Goal: Check status: Check status

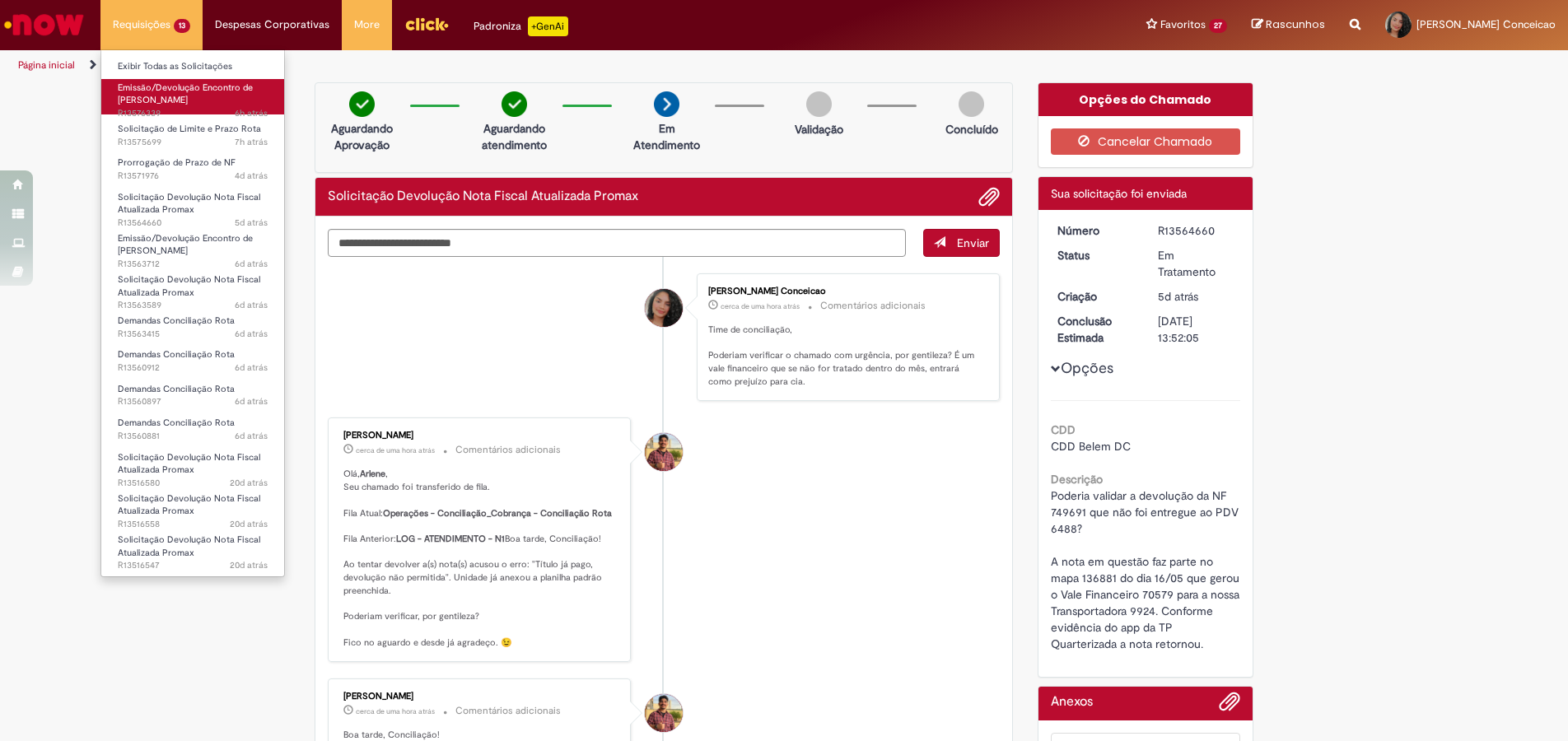
click at [167, 96] on span "Emissão/Devolução Encontro de [PERSON_NAME]" at bounding box center [186, 95] width 135 height 26
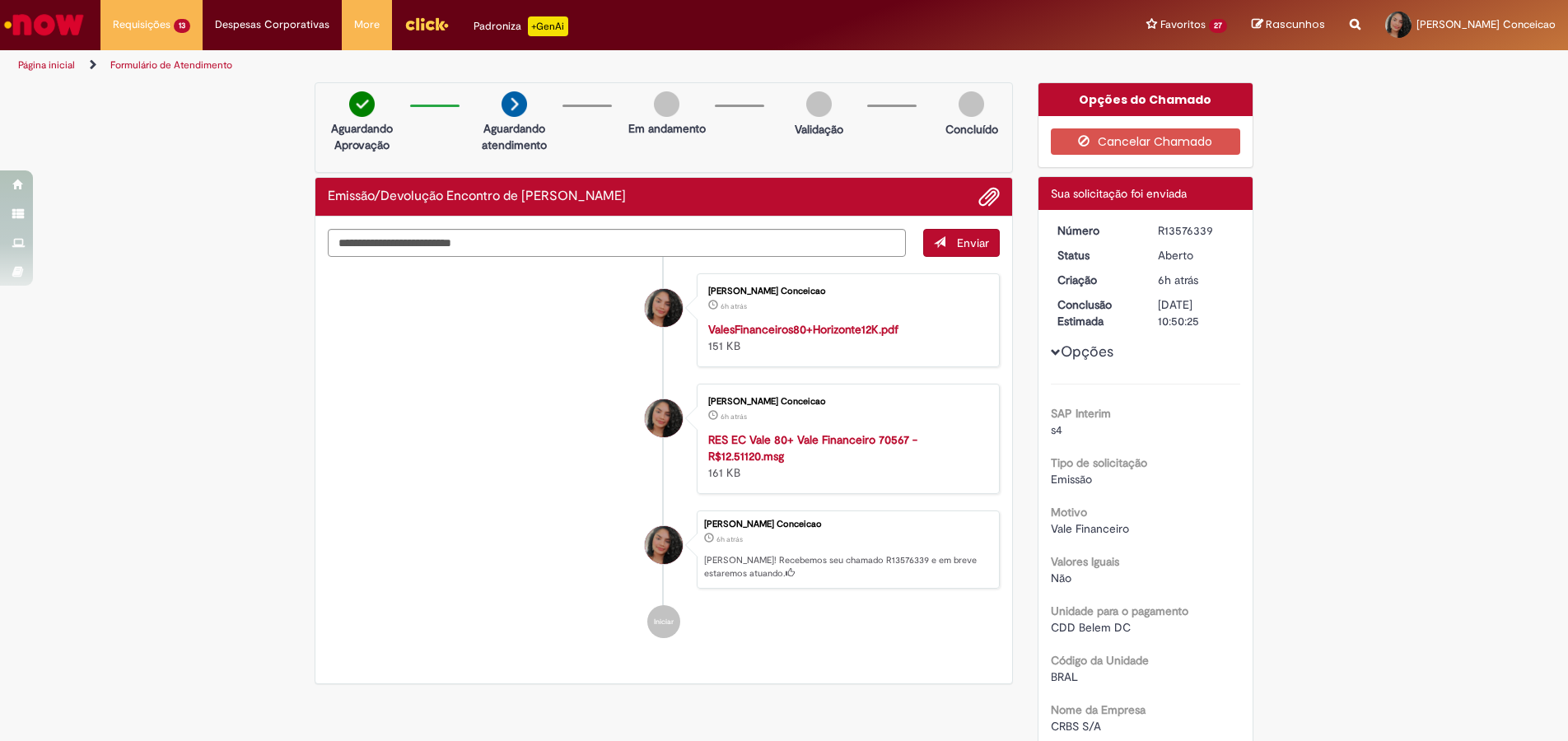
drag, startPoint x: 1151, startPoint y: 230, endPoint x: 1196, endPoint y: 231, distance: 45.0
click at [1204, 234] on div "R13576339" at bounding box center [1196, 231] width 77 height 17
copy div "R13576339"
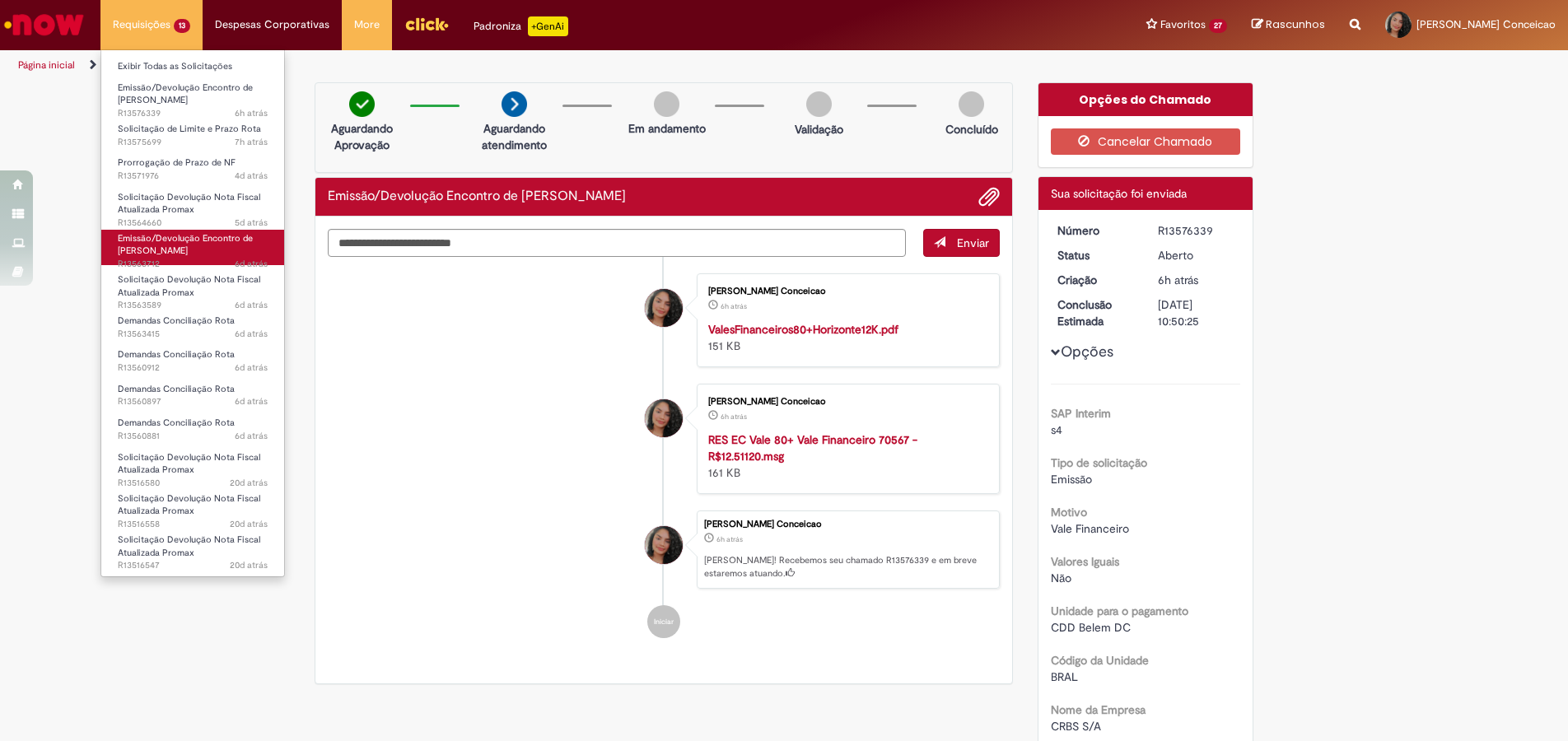
click at [160, 240] on span "Emissão/Devolução Encontro de [PERSON_NAME]" at bounding box center [186, 245] width 135 height 26
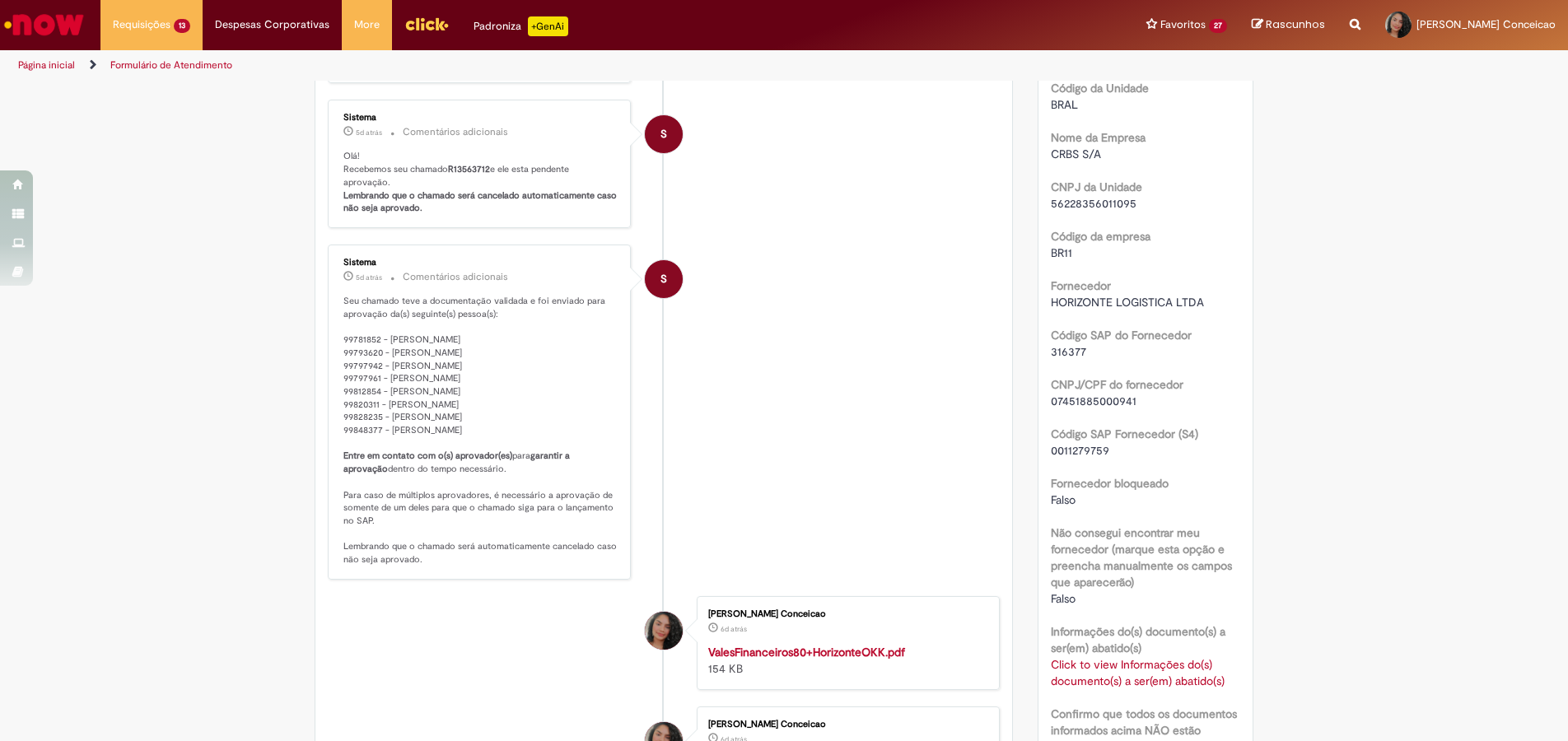
scroll to position [753, 0]
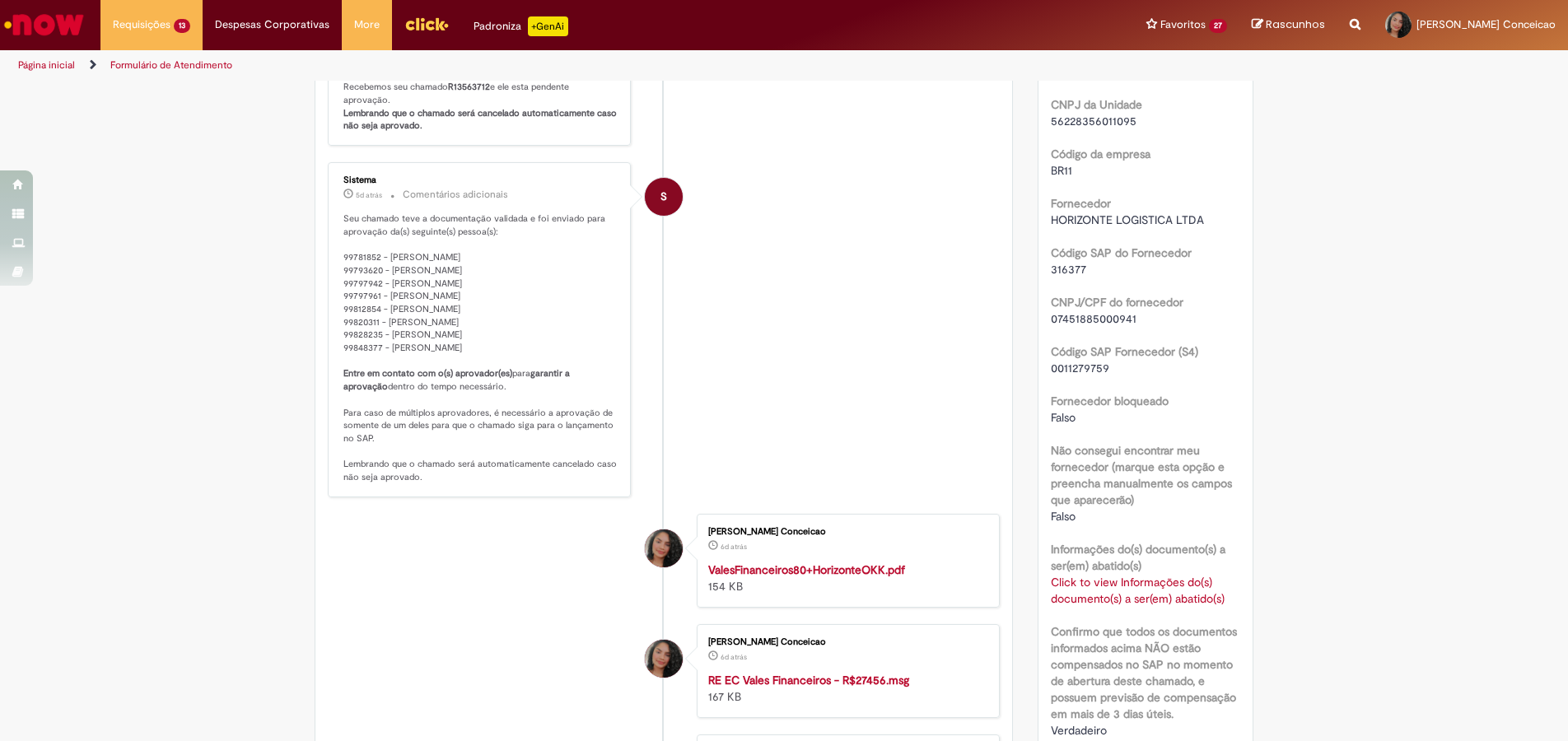
click at [1138, 593] on link "Click to view Informações do(s) documento(s) a ser(em) abatido(s)" at bounding box center [1137, 590] width 174 height 32
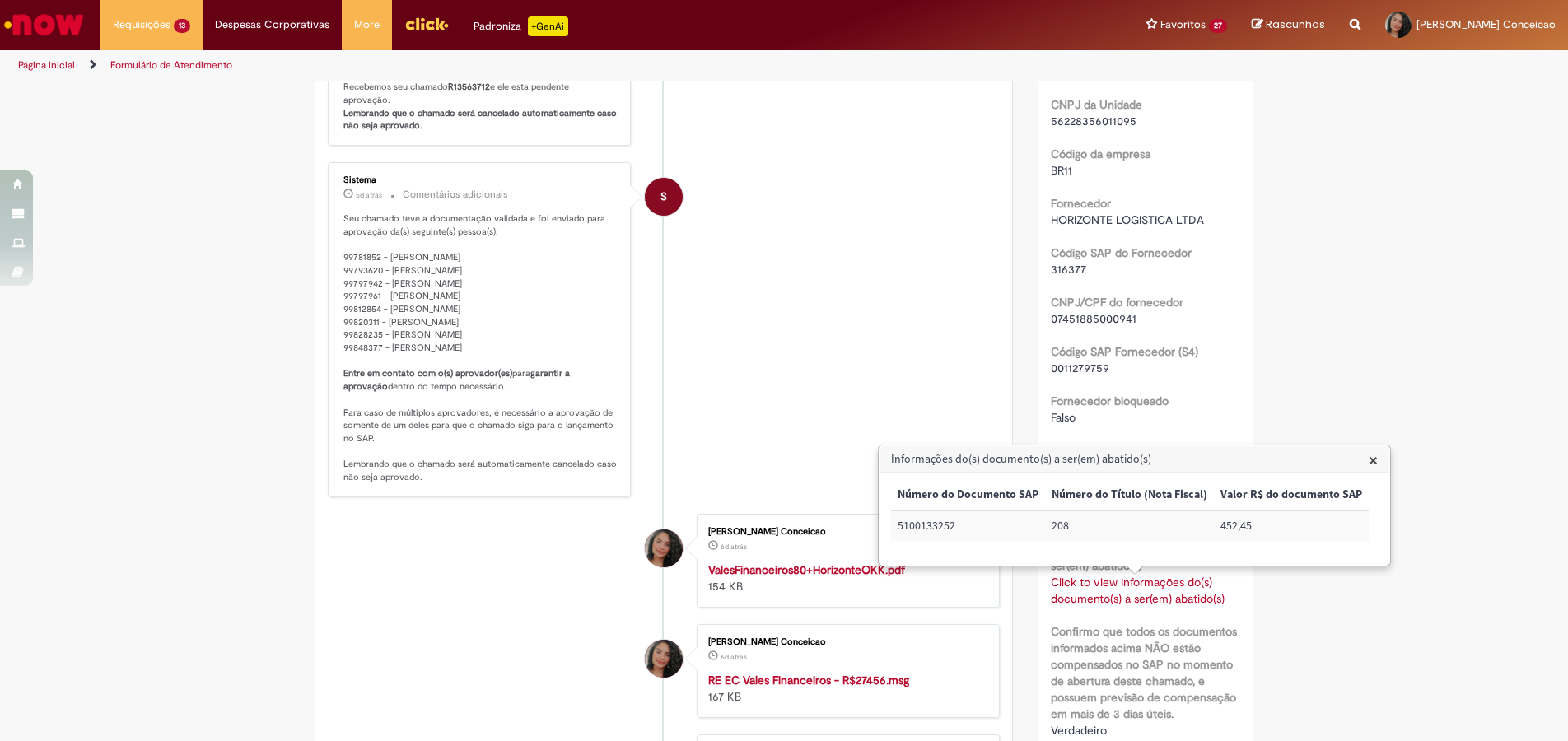
click at [1466, 460] on div "Verificar Código de Barras Aguardando Aprovação Aguardando atendimento Em andam…" at bounding box center [784, 409] width 1568 height 2159
click at [1378, 454] on h3 "Informações do(s) documento(s) a ser(em) abatido(s)" at bounding box center [1134, 459] width 509 height 26
click at [1372, 457] on span "×" at bounding box center [1373, 460] width 9 height 22
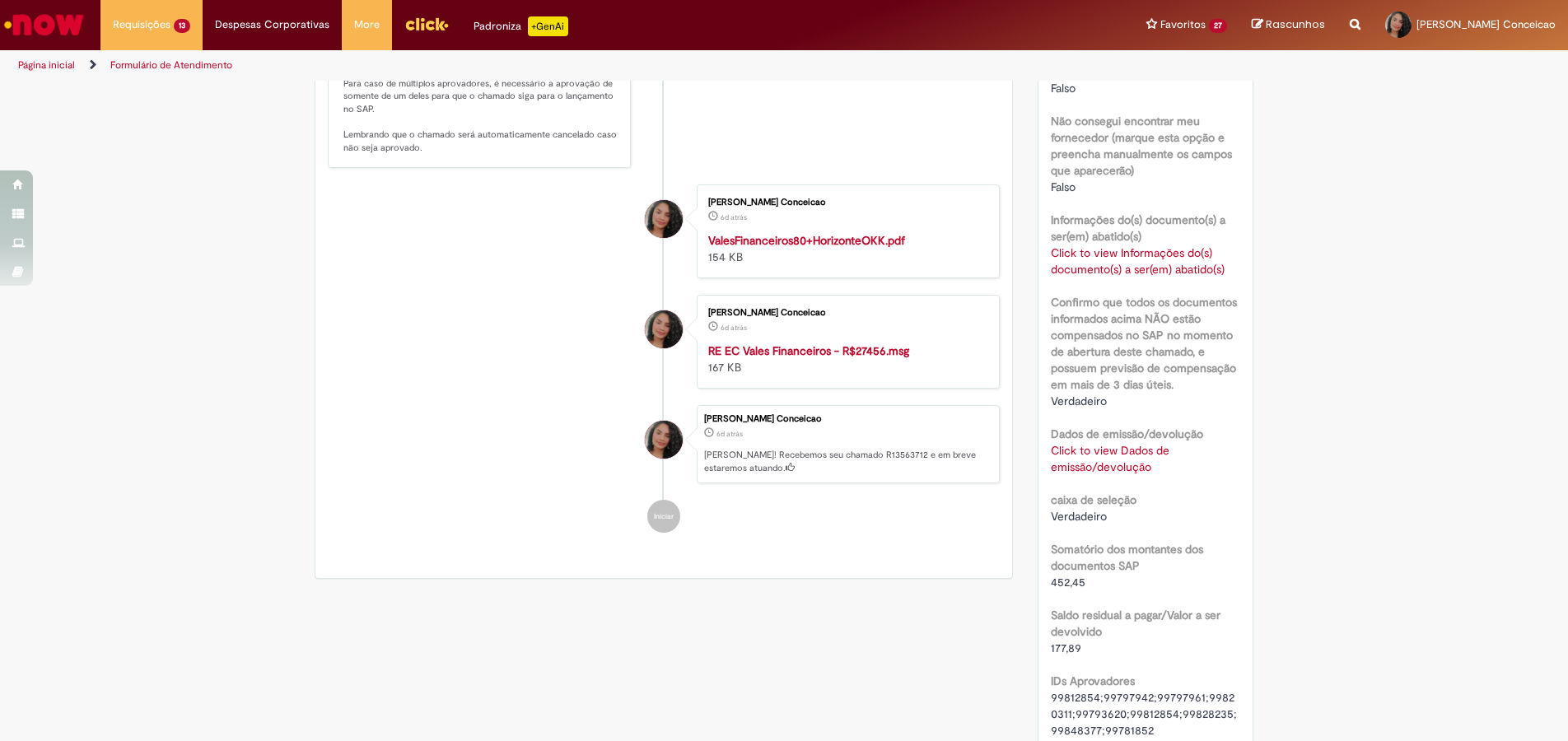
scroll to position [1165, 0]
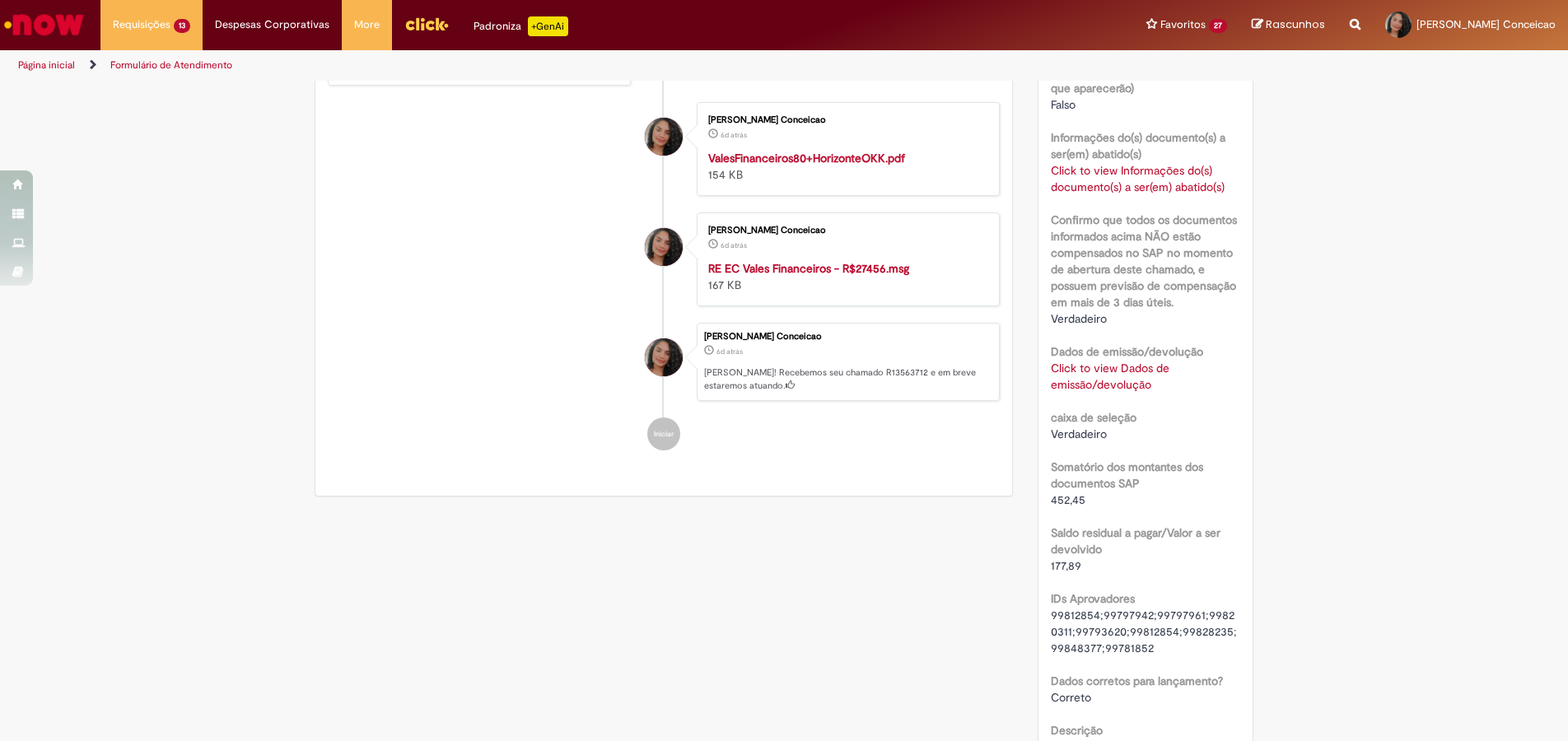
click at [1064, 376] on div "Click to view Dados de emissão/devolução Click to view Dados de emissão/devoluç…" at bounding box center [1145, 376] width 190 height 32
click at [1091, 366] on link "Click to view Dados de emissão/devolução" at bounding box center [1110, 377] width 119 height 32
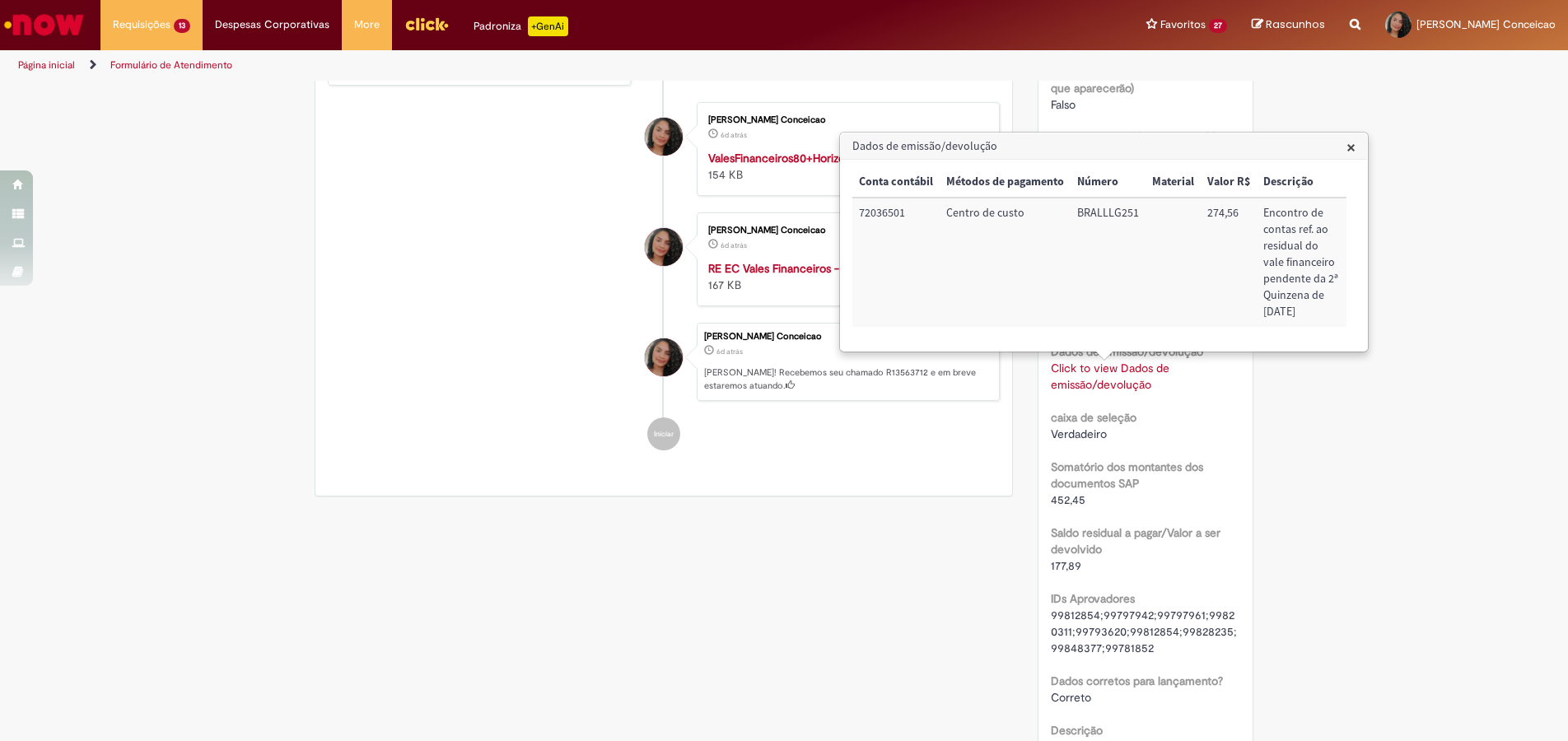
click at [1351, 148] on span "×" at bounding box center [1351, 147] width 9 height 22
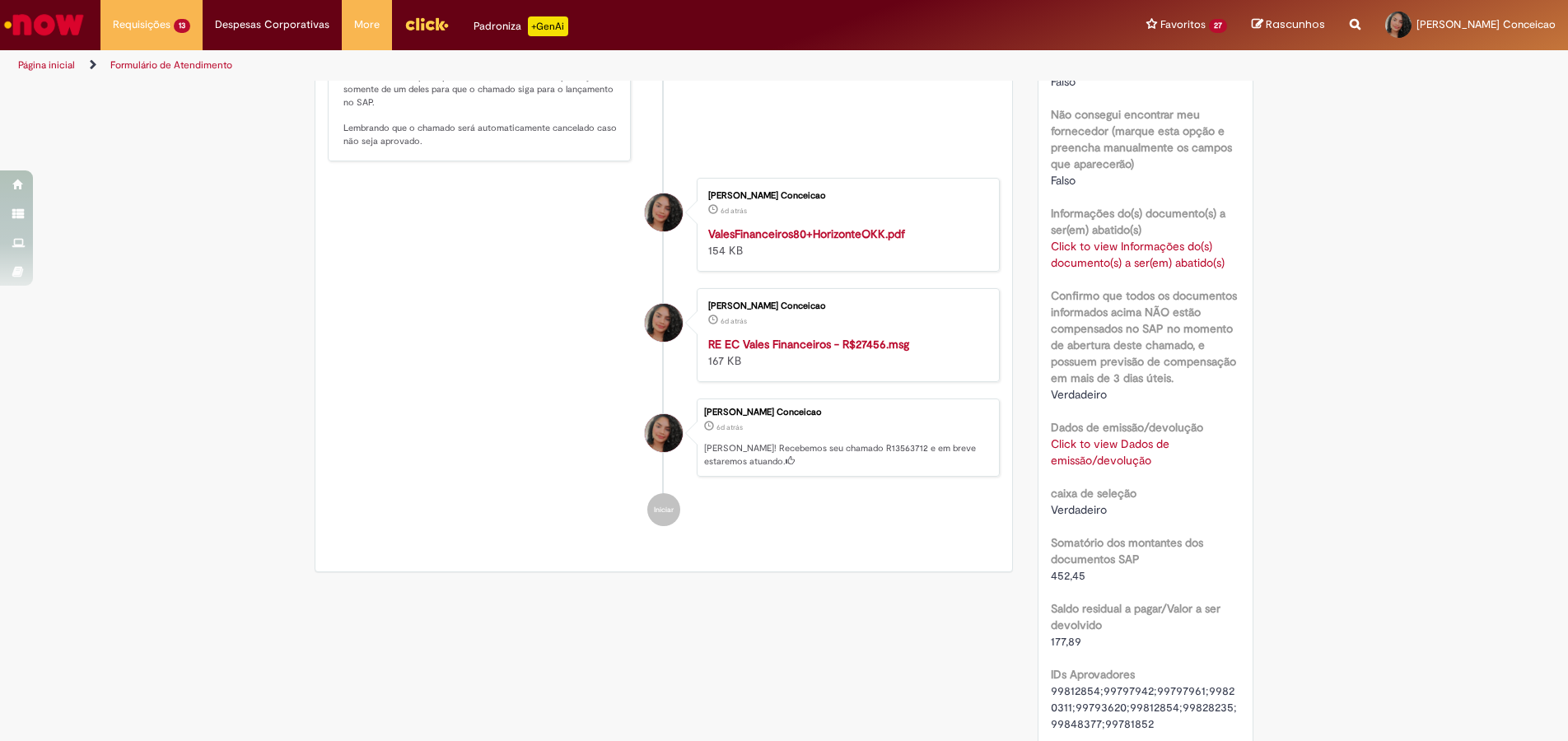
scroll to position [1006, 0]
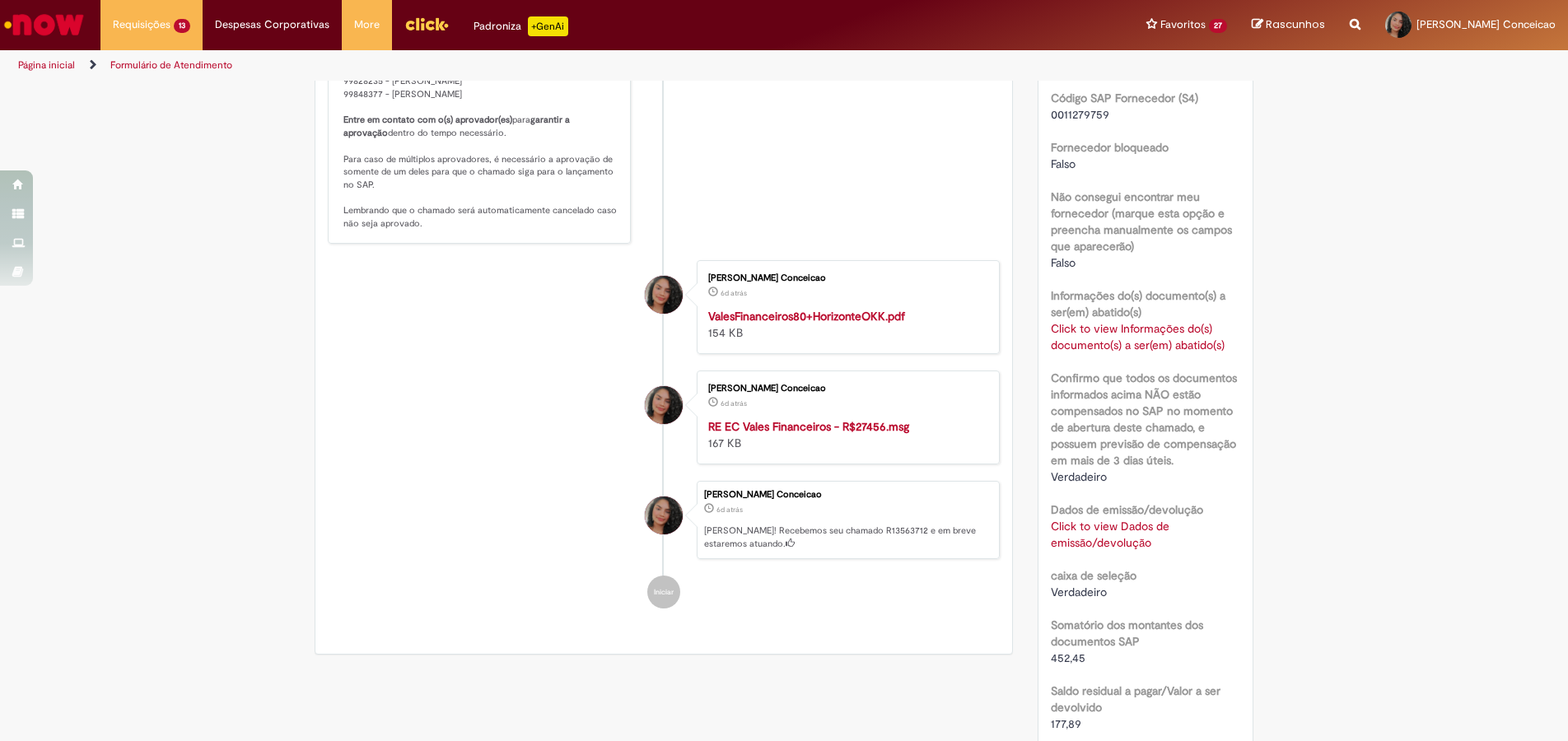
click at [1099, 337] on div "Click to view Informações do(s) documento(s) a ser(em) abatido(s) Click to view…" at bounding box center [1145, 336] width 190 height 32
click at [1122, 343] on link "Click to view Informações do(s) documento(s) a ser(em) abatido(s)" at bounding box center [1137, 337] width 174 height 32
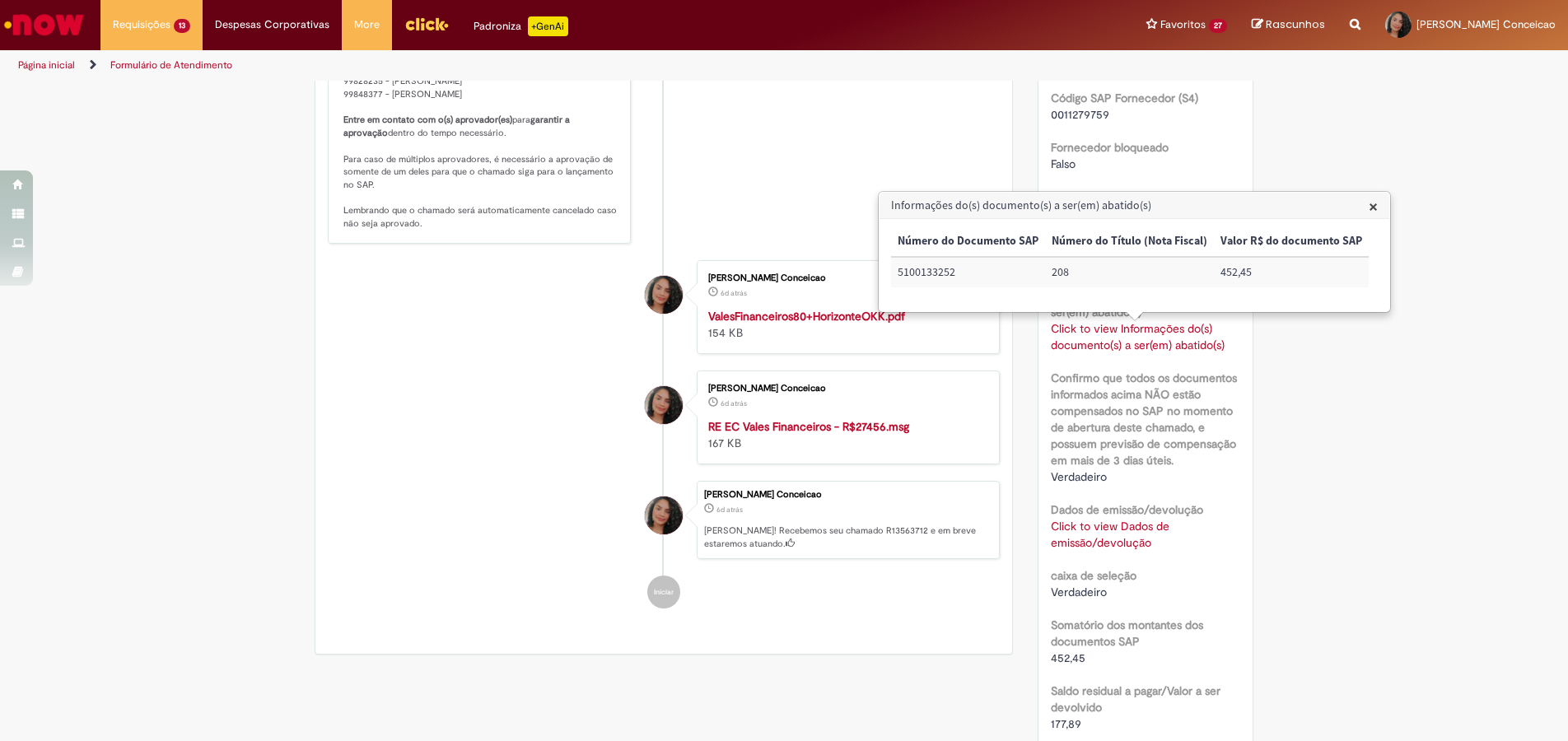
click at [1114, 530] on link "Click to view Dados de emissão/devolução" at bounding box center [1110, 534] width 119 height 32
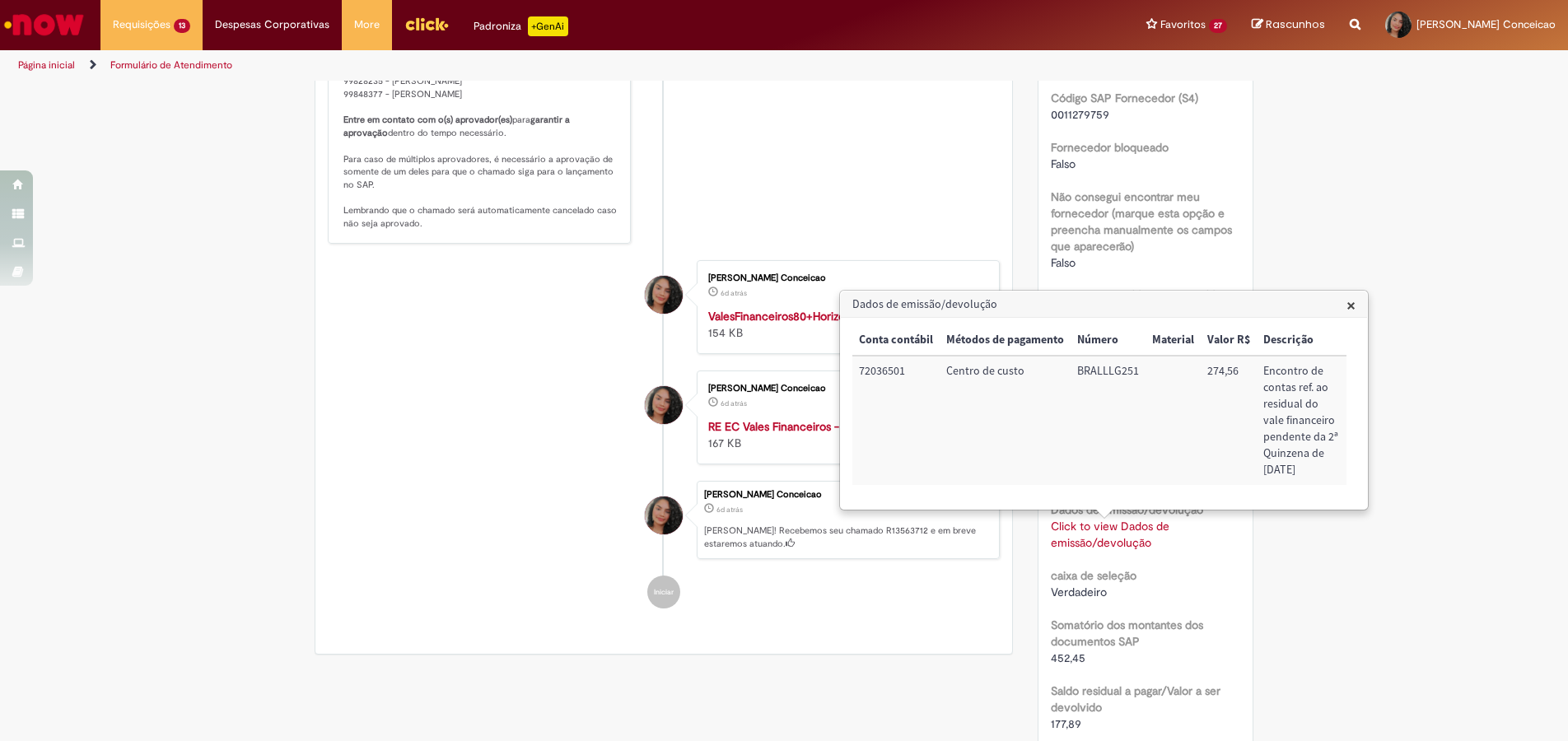
click at [1348, 222] on div "Verificar Código de Barras Aguardando Aprovação Aguardando atendimento Em andam…" at bounding box center [784, 155] width 1568 height 2159
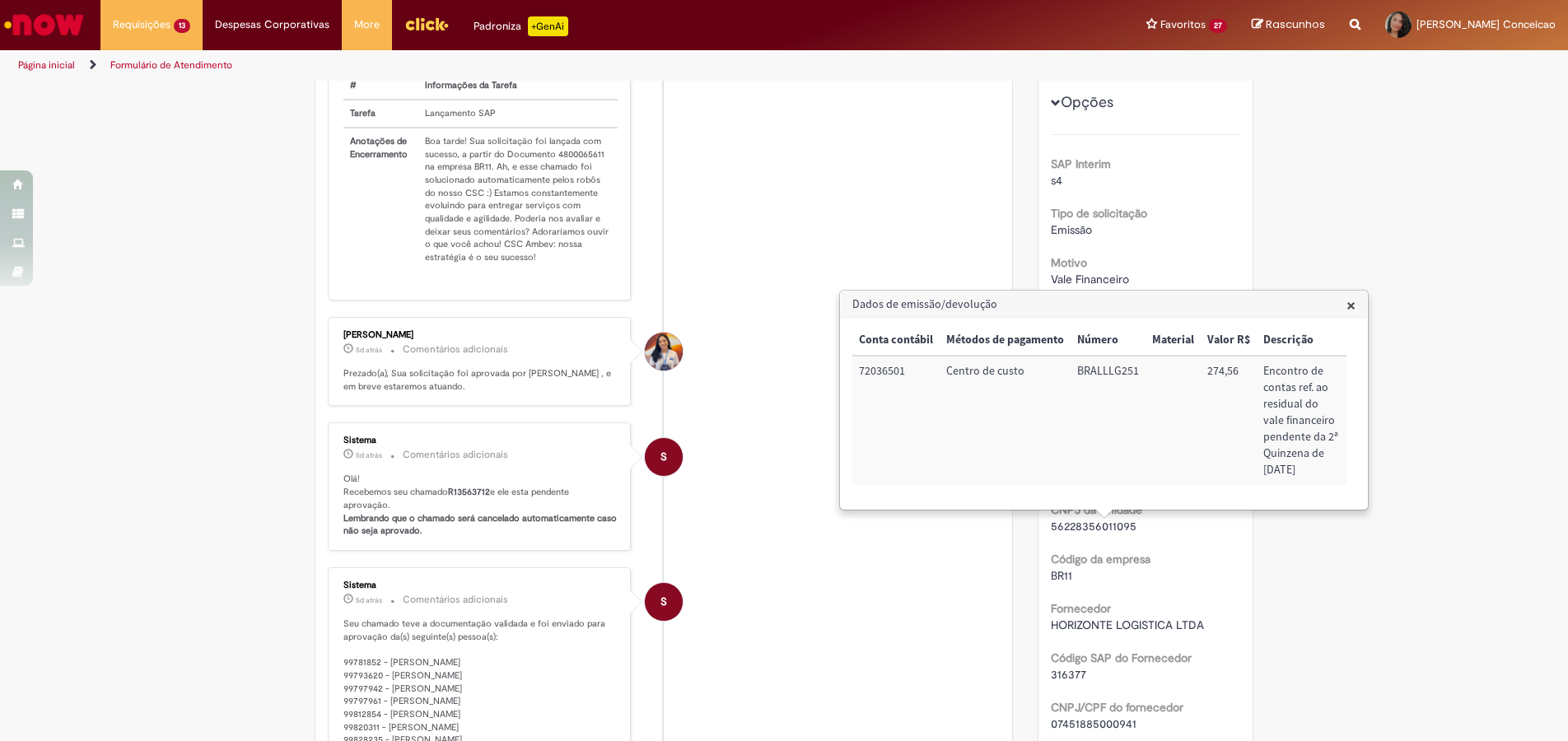
click at [1352, 305] on span "×" at bounding box center [1351, 305] width 9 height 22
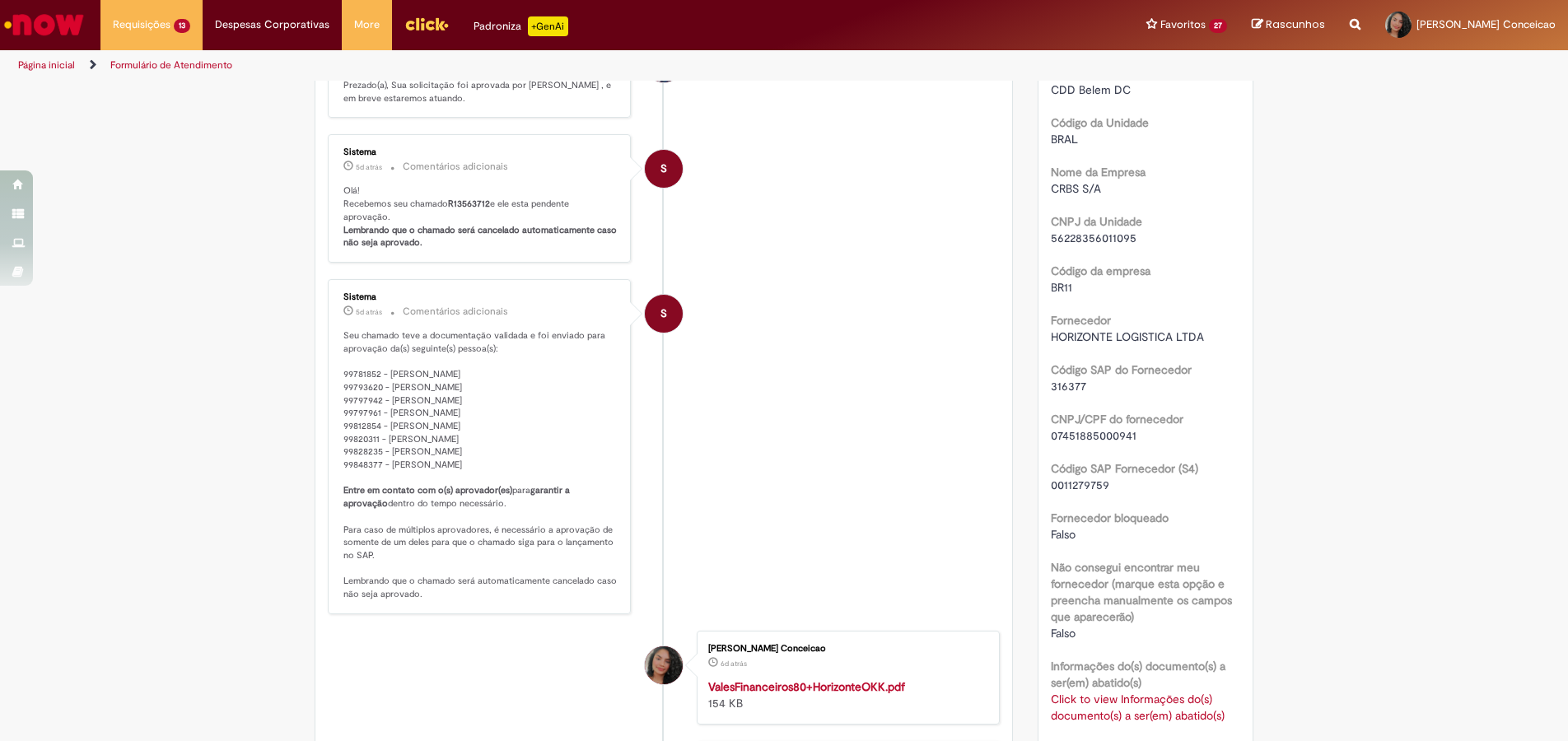
scroll to position [224, 0]
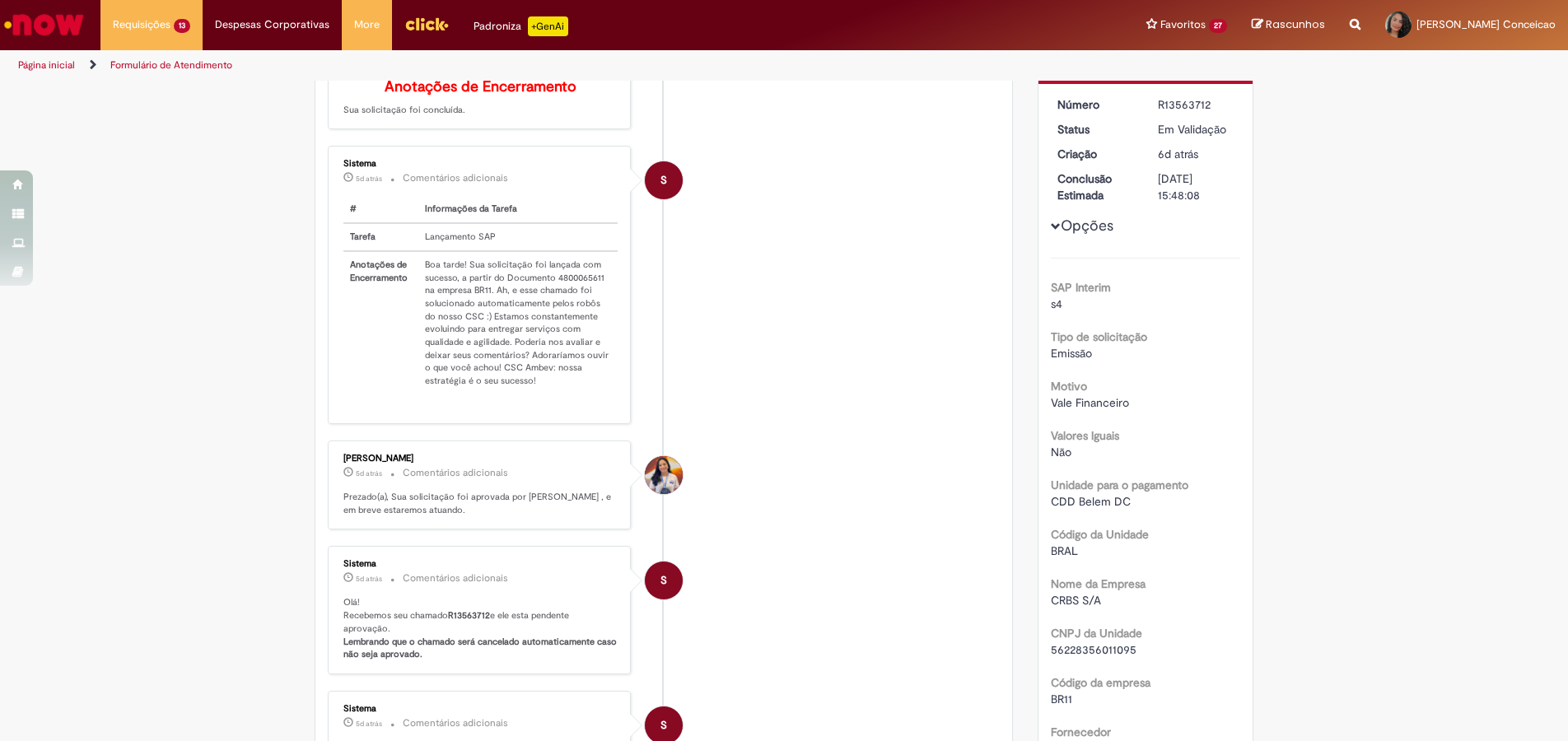
drag, startPoint x: 1152, startPoint y: 103, endPoint x: 1202, endPoint y: 106, distance: 50.1
click at [1202, 106] on div "R13563712" at bounding box center [1196, 105] width 77 height 17
copy div "R13563712"
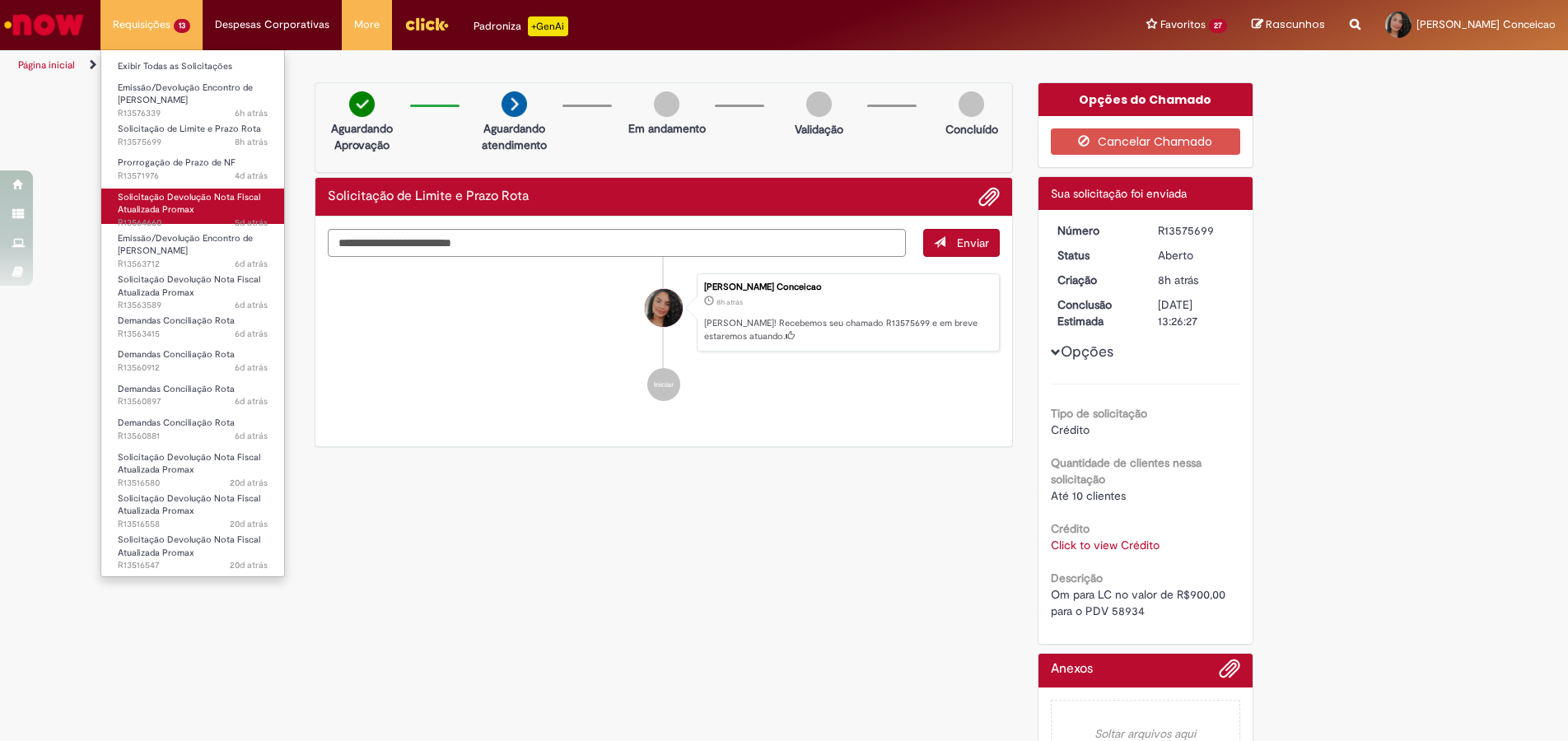
click at [201, 210] on link "Solicitação Devolução Nota Fiscal Atualizada Promax 5d atrás 5 dias atrás R1356…" at bounding box center [192, 206] width 183 height 35
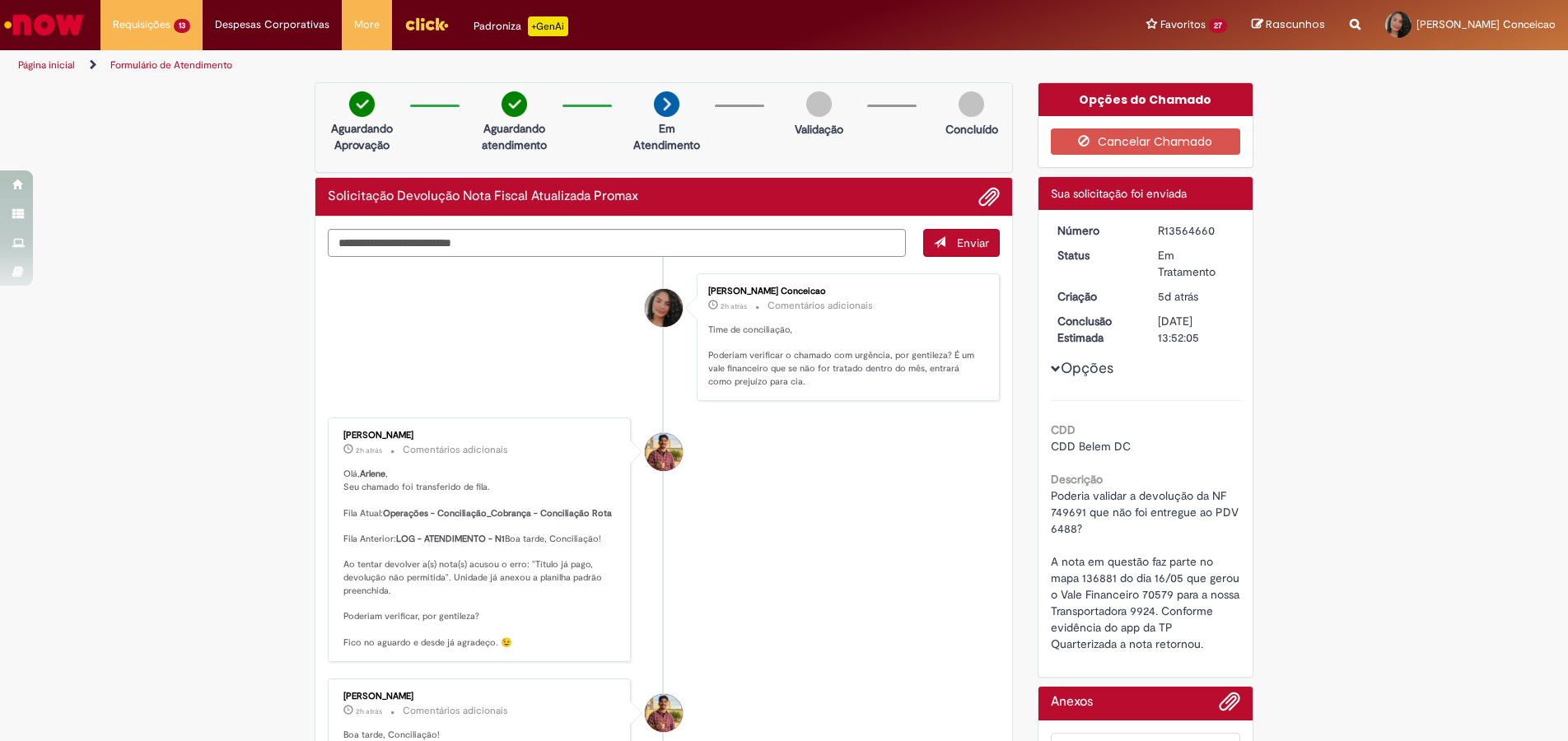
drag, startPoint x: 1153, startPoint y: 230, endPoint x: 1207, endPoint y: 231, distance: 54.0
click at [1207, 231] on div "R13564660" at bounding box center [1196, 231] width 77 height 17
copy div "R13564660"
drag, startPoint x: 643, startPoint y: 198, endPoint x: 309, endPoint y: 194, distance: 334.0
click at [315, 194] on div "Solicitação Devolução Nota Fiscal Atualizada Promax" at bounding box center [663, 198] width 697 height 39
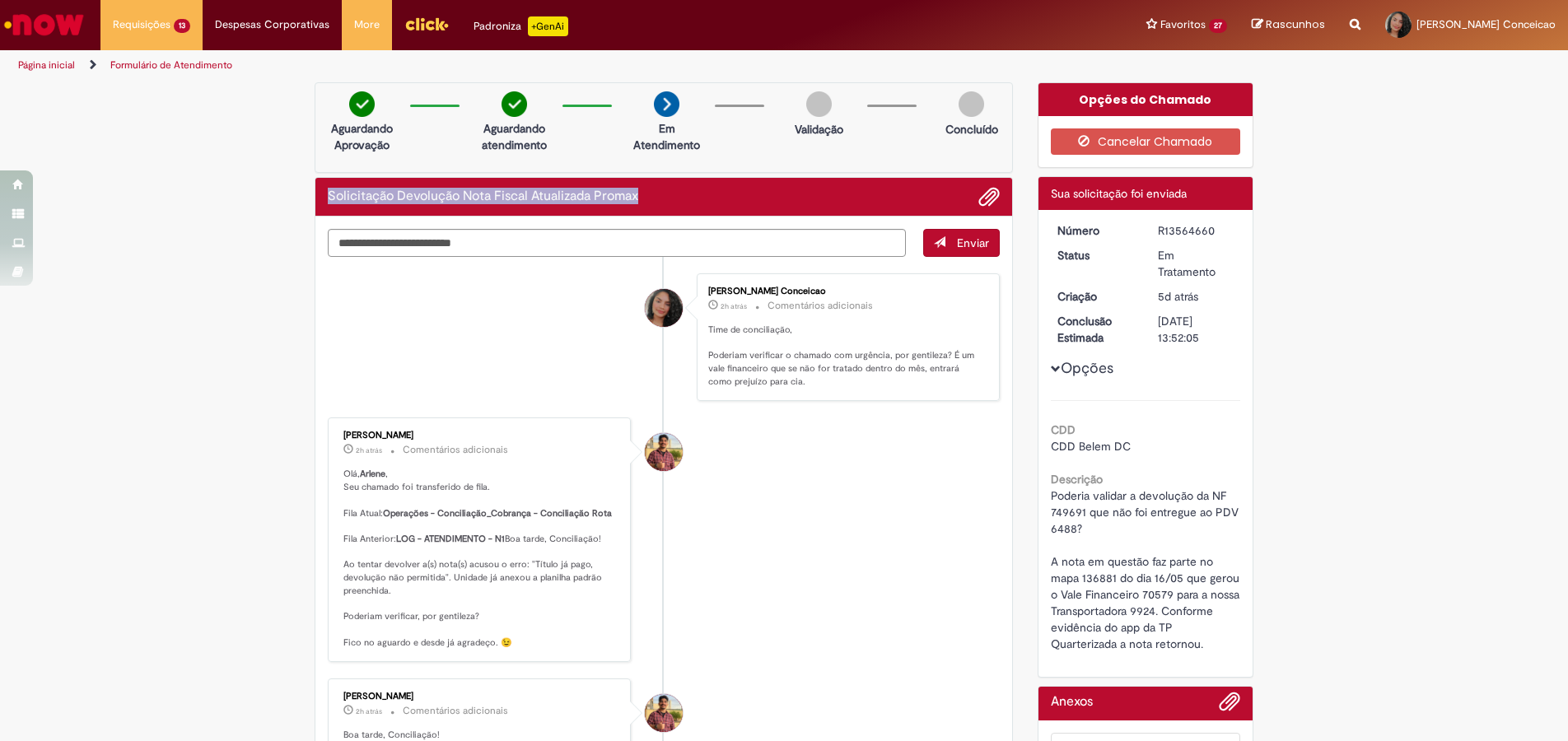
copy h2 "Solicitação Devolução Nota Fiscal Atualizada Promax"
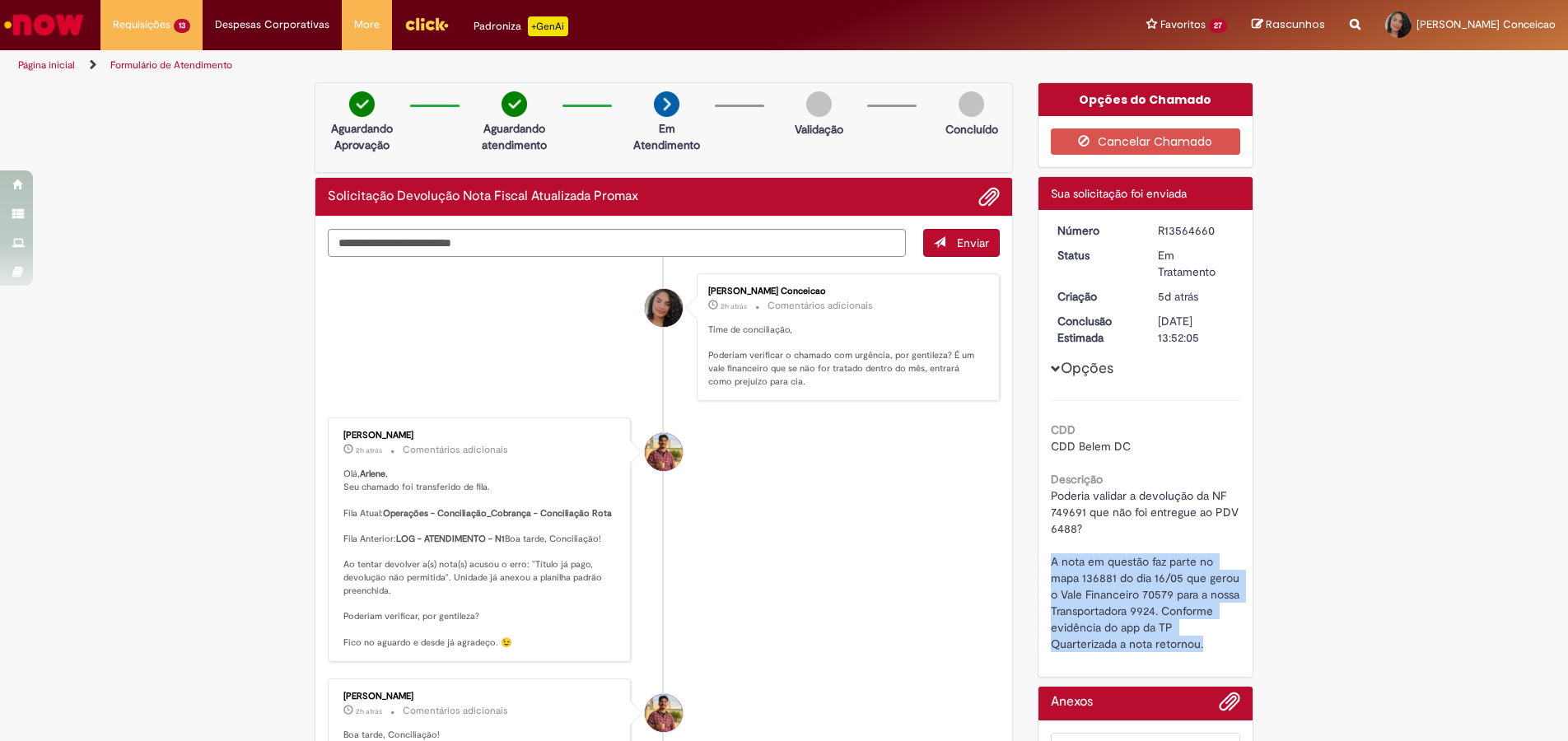
drag, startPoint x: 1045, startPoint y: 559, endPoint x: 1220, endPoint y: 644, distance: 194.6
click at [1220, 644] on div "Poderia validar a devolução da NF 749691 que não foi entregue ao PDV 6488? A no…" at bounding box center [1145, 569] width 190 height 164
copy span "A nota em questão faz parte no mapa 136881 do dia 16/05 que gerou o Vale Financ…"
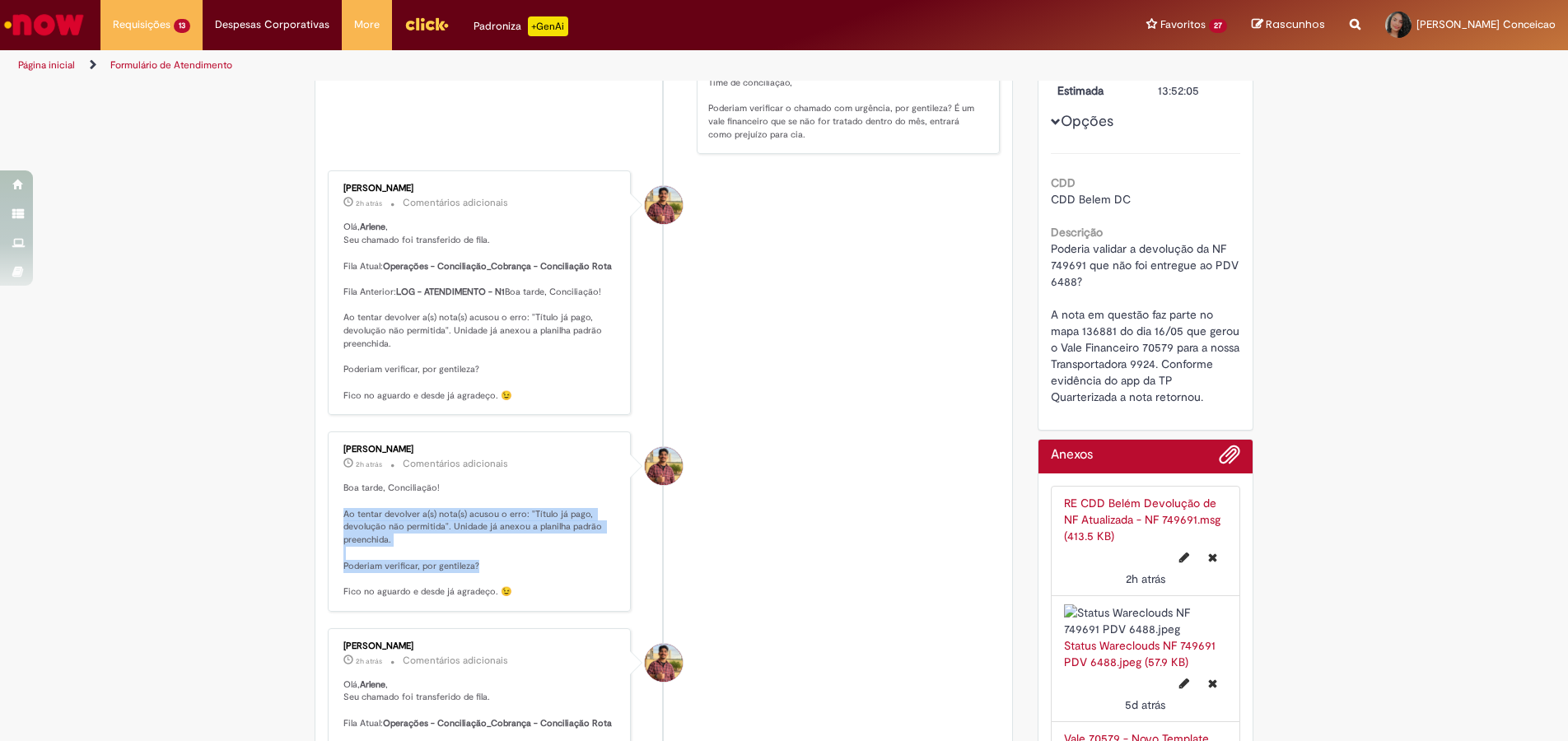
drag, startPoint x: 340, startPoint y: 539, endPoint x: 480, endPoint y: 591, distance: 149.3
click at [480, 591] on p "Boa tarde, Conciliação! Ao tentar devolver a(s) nota(s) acusou o erro: "Título …" at bounding box center [481, 539] width 275 height 116
copy p "Ao tentar devolver a(s) nota(s) acusou o erro: "Título já pago, devolução não p…"
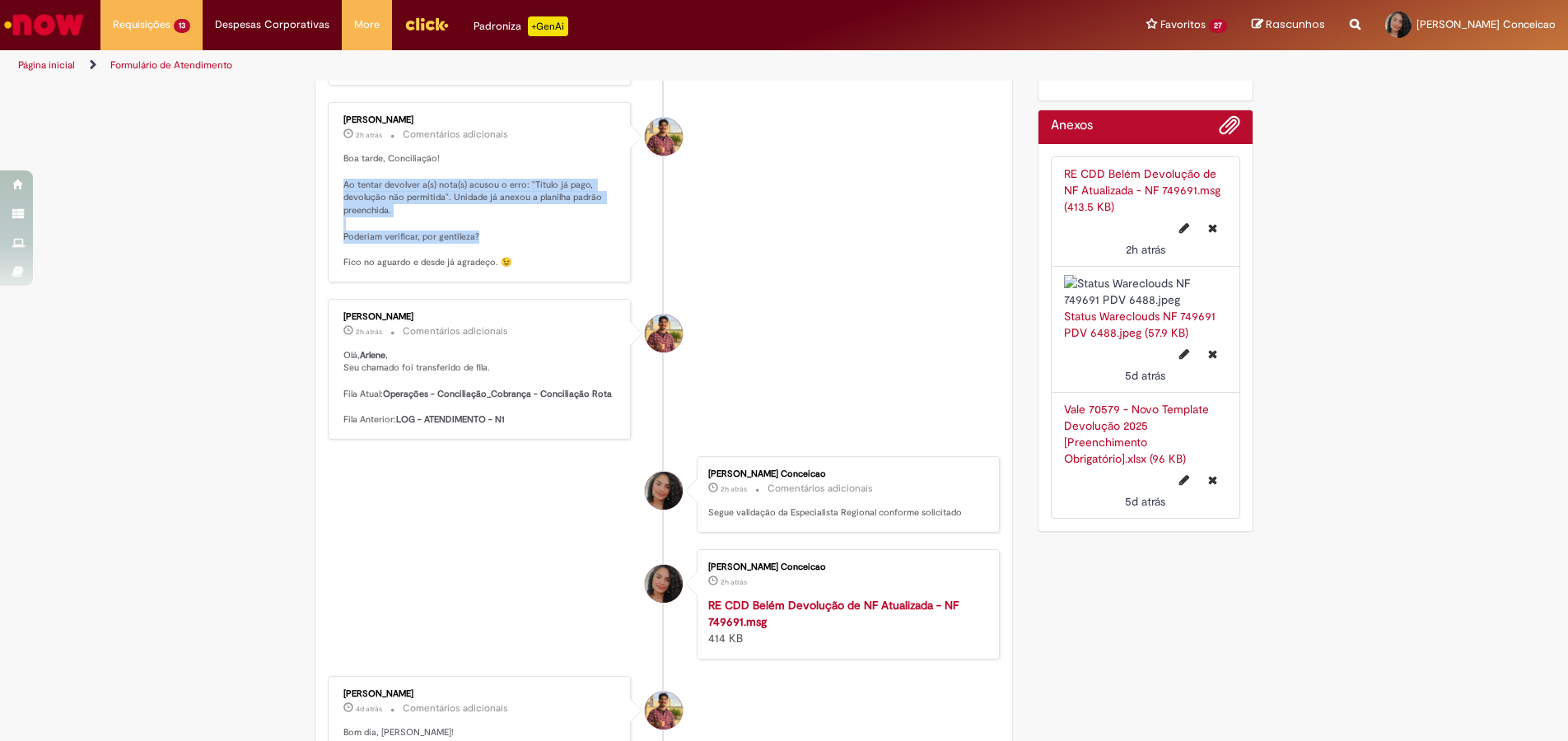
scroll to position [658, 0]
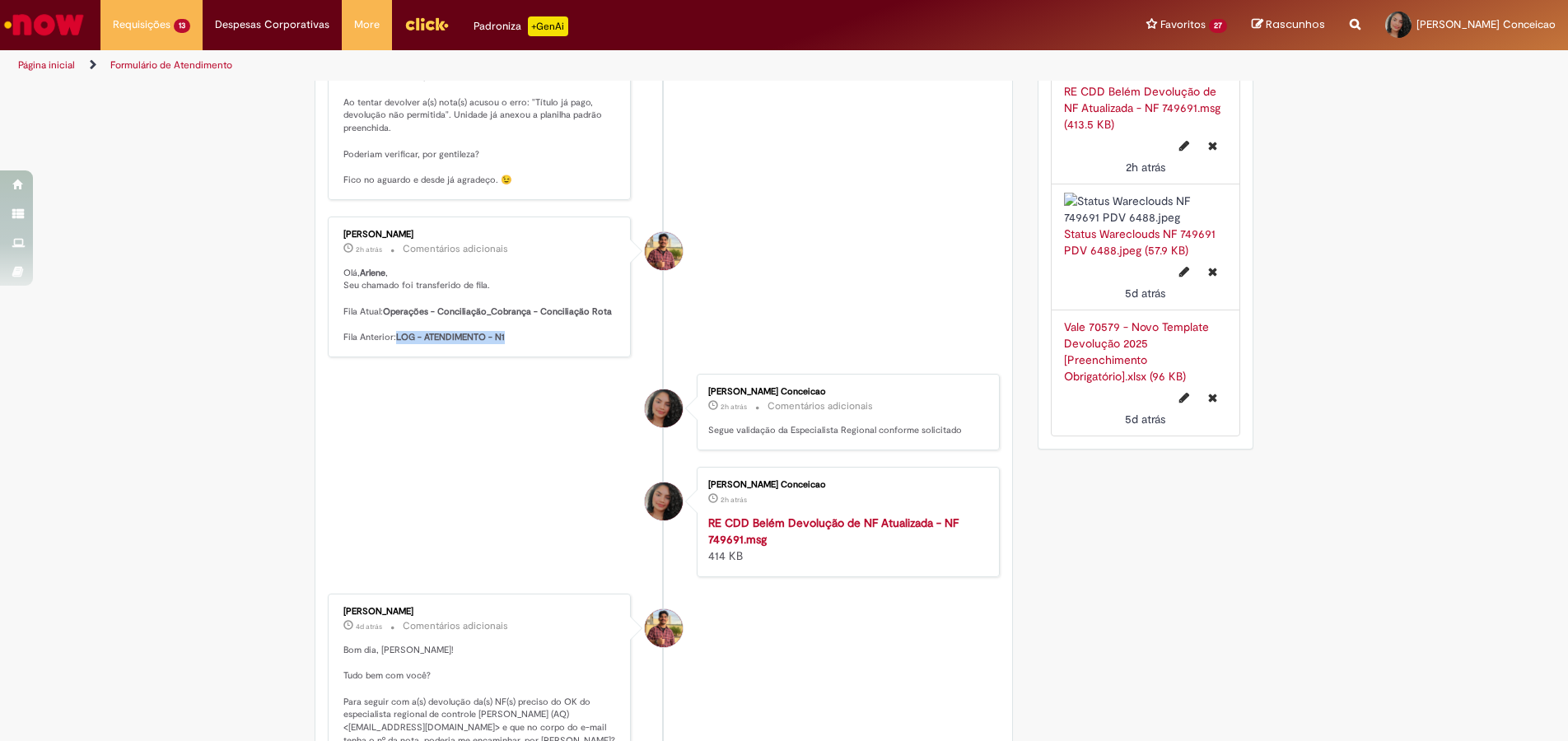
drag, startPoint x: 392, startPoint y: 362, endPoint x: 501, endPoint y: 366, distance: 109.1
click at [501, 344] on p "Olá, Arlene , Seu chamado foi transferido de fila. Fila Atual: Operações - Conc…" at bounding box center [481, 305] width 275 height 77
copy b "LOG - ATENDIMENTO - N1"
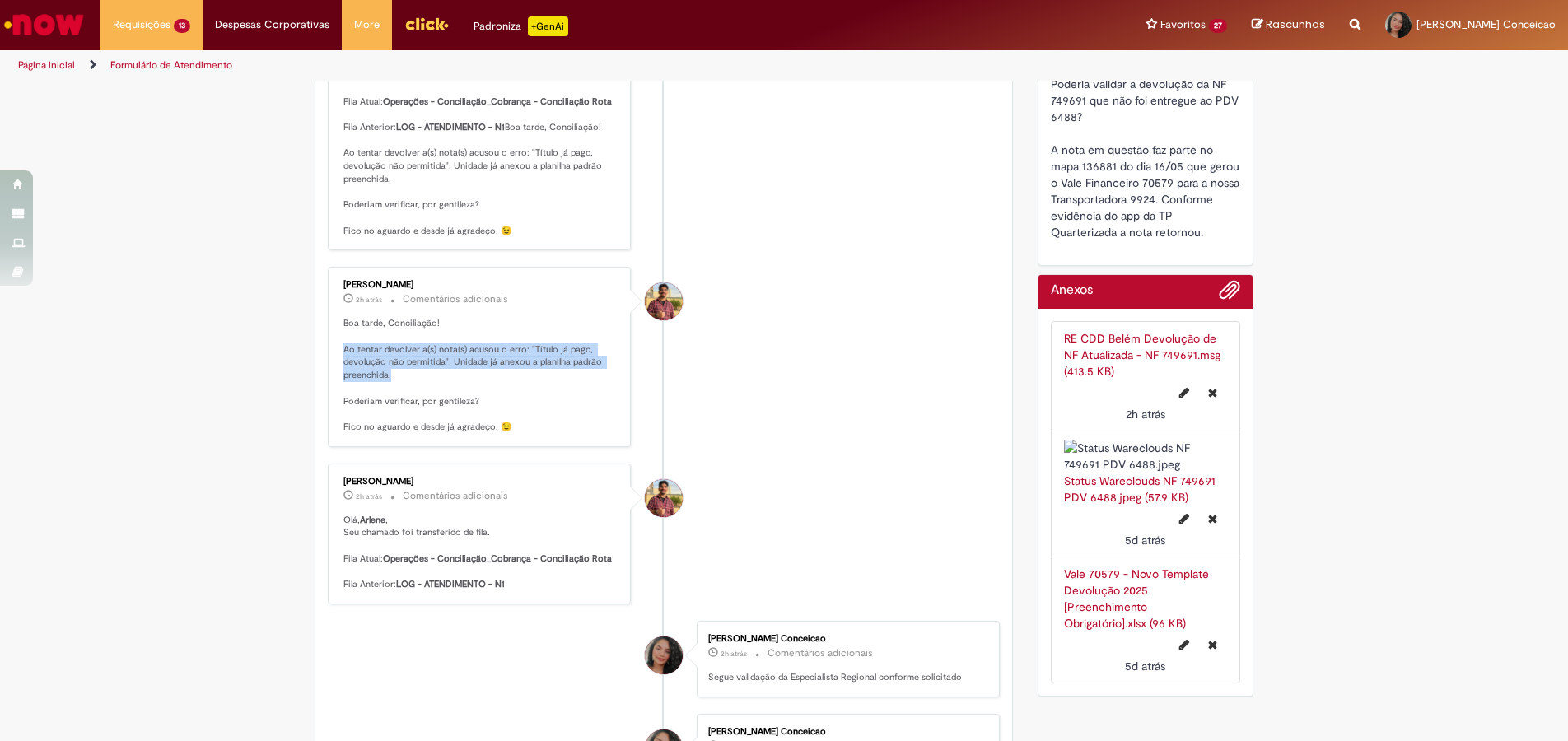
drag, startPoint x: 338, startPoint y: 371, endPoint x: 391, endPoint y: 399, distance: 59.9
click at [391, 399] on p "Boa tarde, Conciliação! Ao tentar devolver a(s) nota(s) acusou o erro: "Título …" at bounding box center [481, 375] width 275 height 116
copy p "Ao tentar devolver a(s) nota(s) acusou o erro: "Título já pago, devolução não p…"
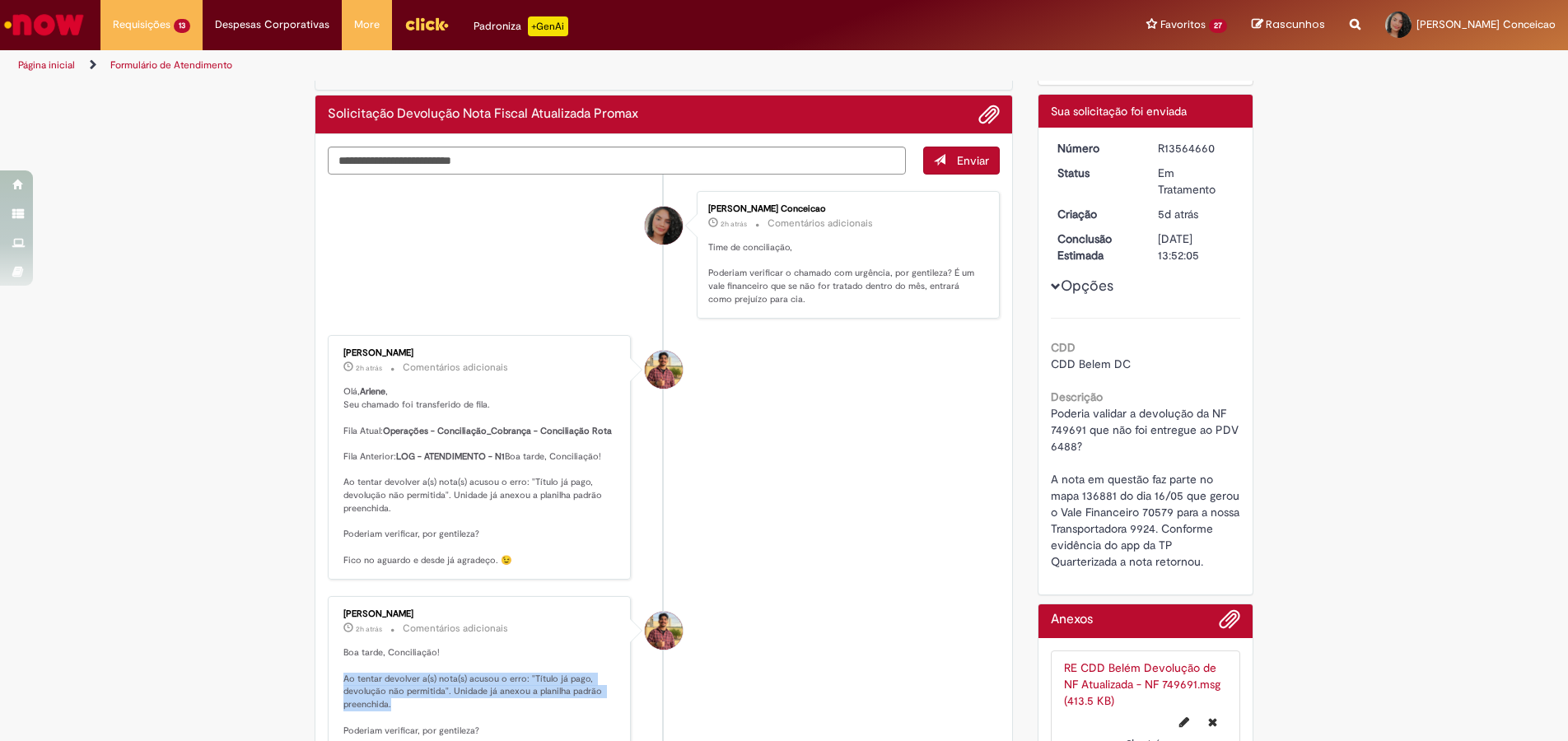
scroll to position [0, 0]
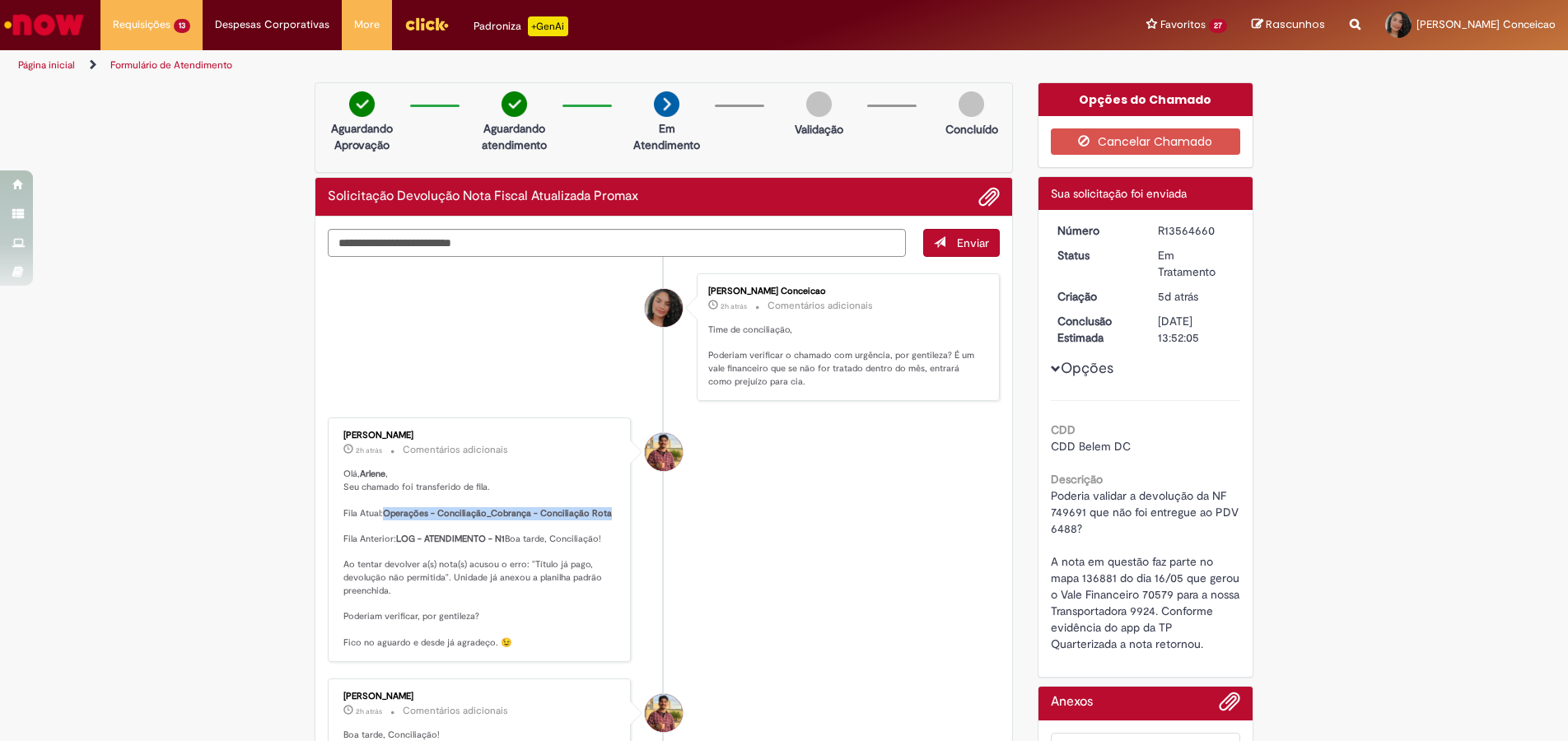
drag, startPoint x: 378, startPoint y: 512, endPoint x: 603, endPoint y: 517, distance: 225.1
click at [603, 517] on p "Olá, Arlene , Seu chamado foi transferido de fila. Fila Atual: Operações - Conc…" at bounding box center [481, 557] width 275 height 181
copy b "Operações - Conciliação_Cobrança - Conciliação Rota"
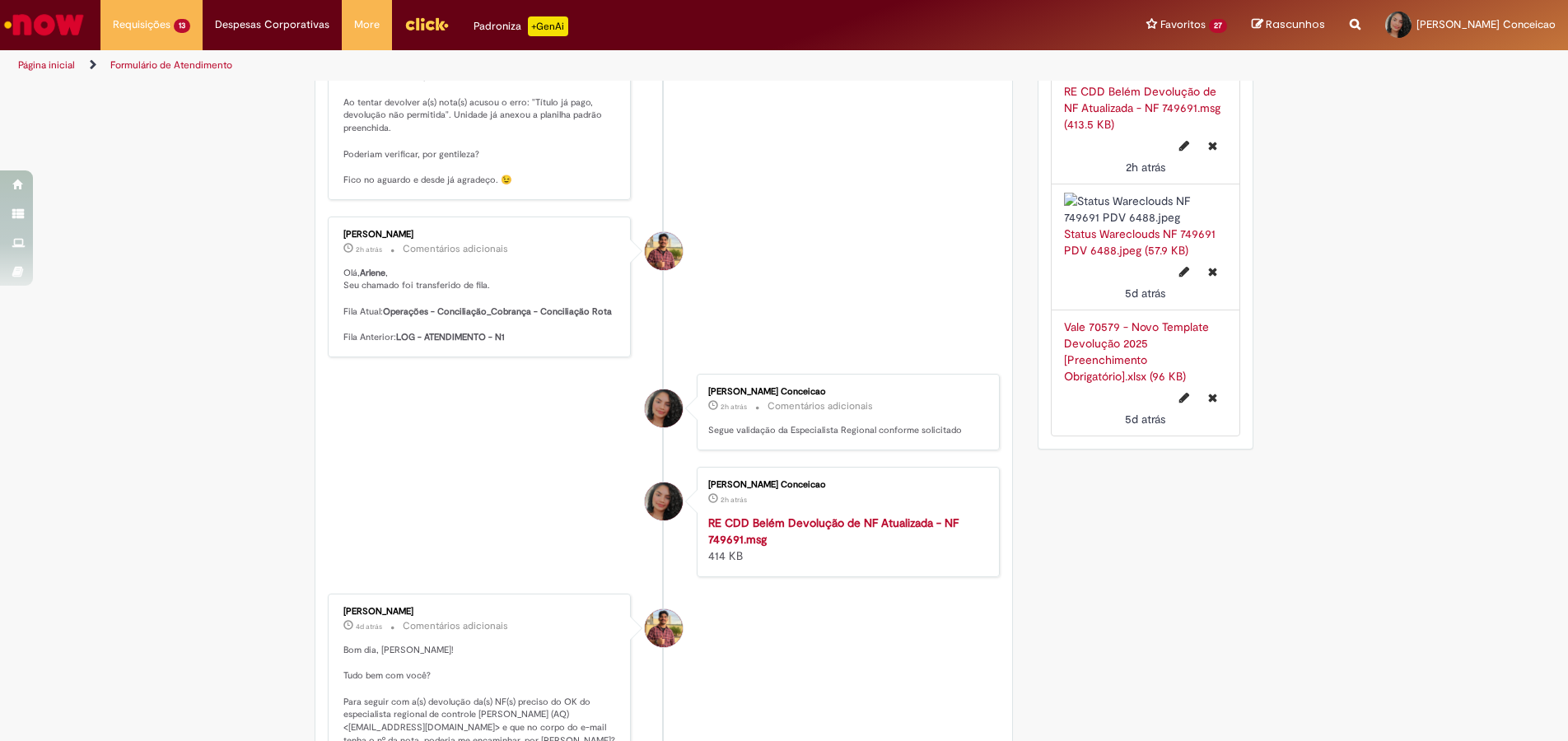
scroll to position [493, 0]
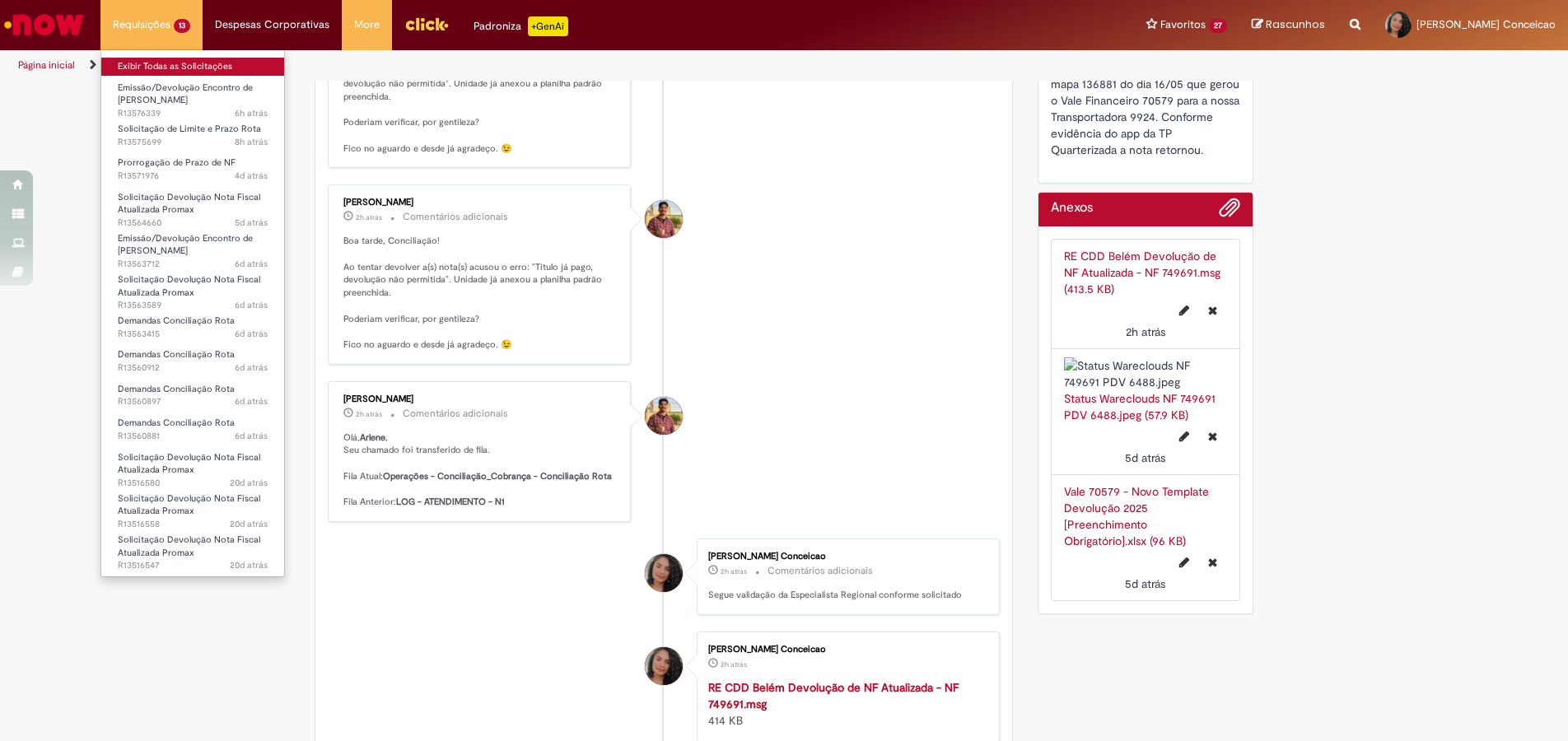
click at [166, 72] on link "Exibir Todas as Solicitações" at bounding box center [192, 67] width 183 height 19
